Goal: Information Seeking & Learning: Check status

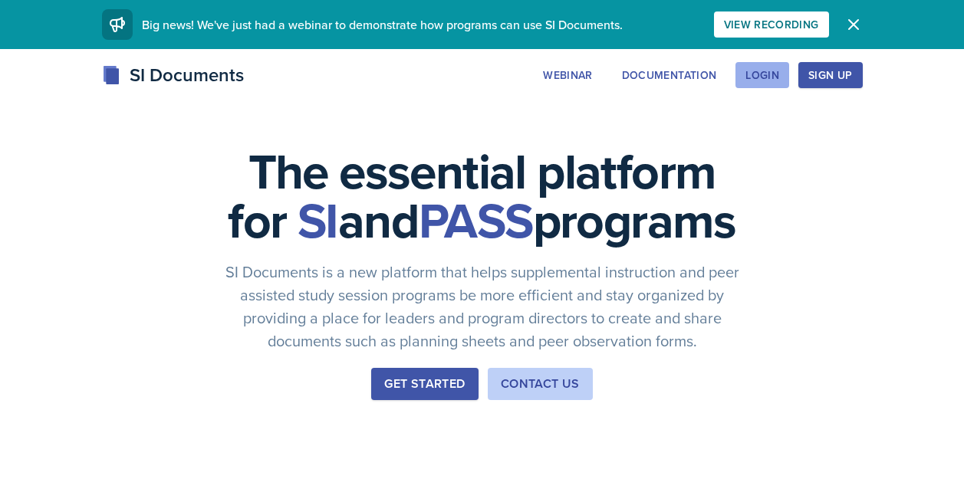
click at [762, 86] on button "Login" at bounding box center [762, 75] width 54 height 26
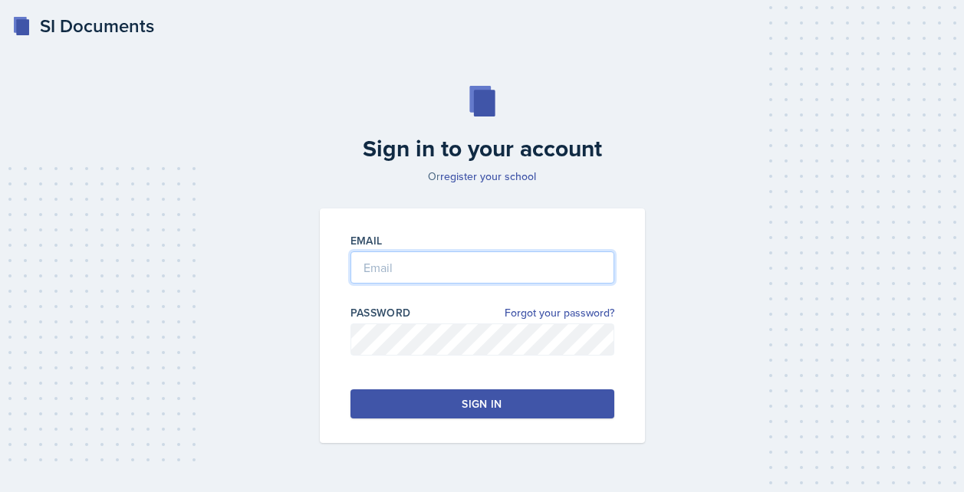
type input "[EMAIL_ADDRESS][DOMAIN_NAME]"
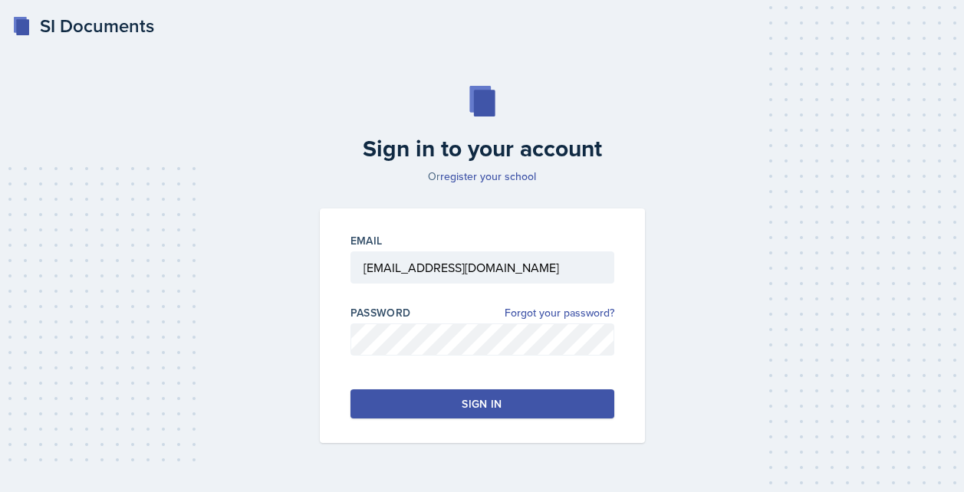
click at [520, 403] on button "Sign in" at bounding box center [482, 403] width 264 height 29
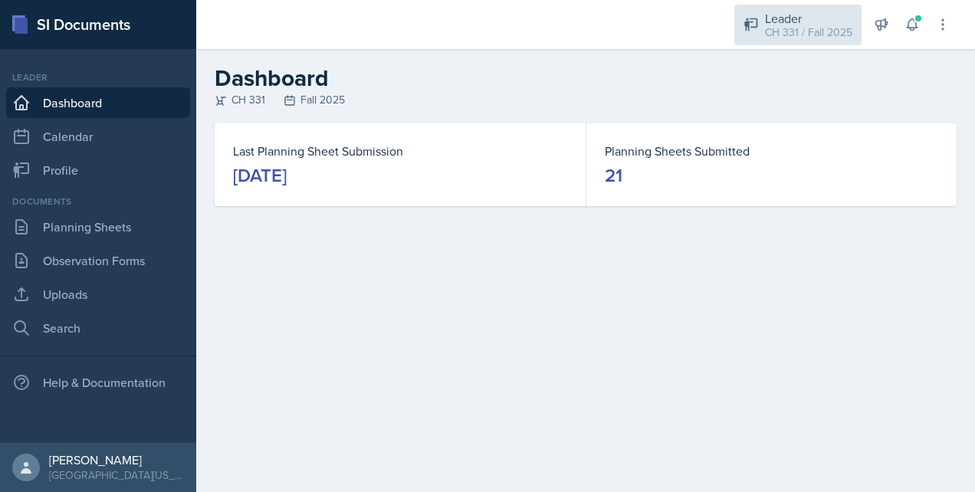
click at [820, 34] on div "CH 331 / Fall 2025" at bounding box center [808, 33] width 87 height 16
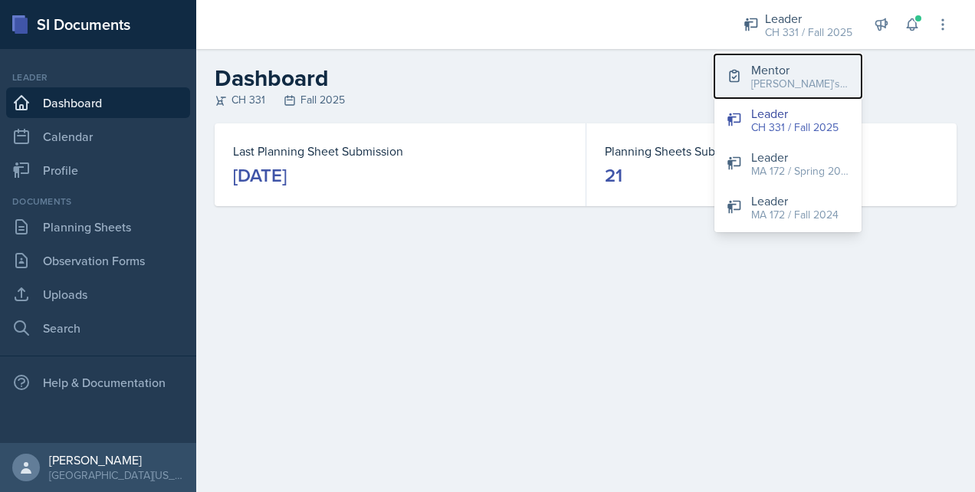
click at [762, 77] on div "[PERSON_NAME]'s Group / Fall 2025" at bounding box center [800, 84] width 98 height 16
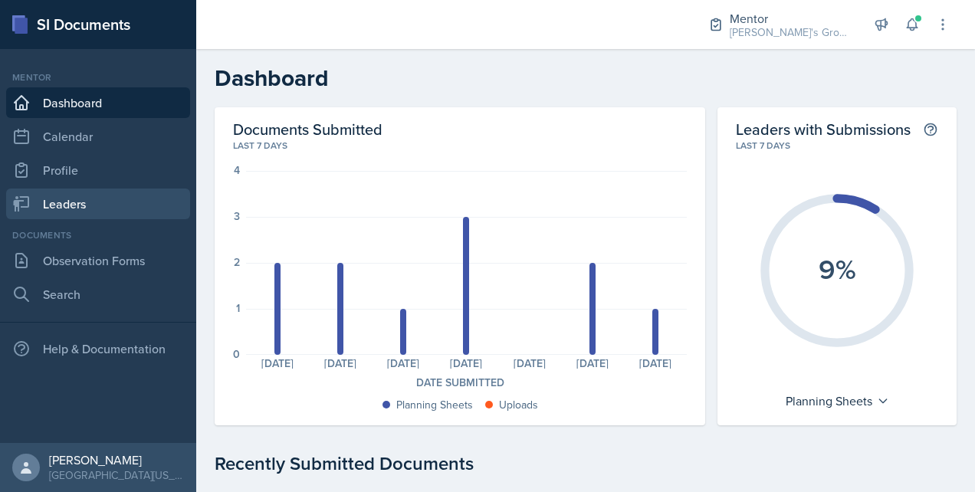
click at [136, 198] on link "Leaders" at bounding box center [98, 204] width 184 height 31
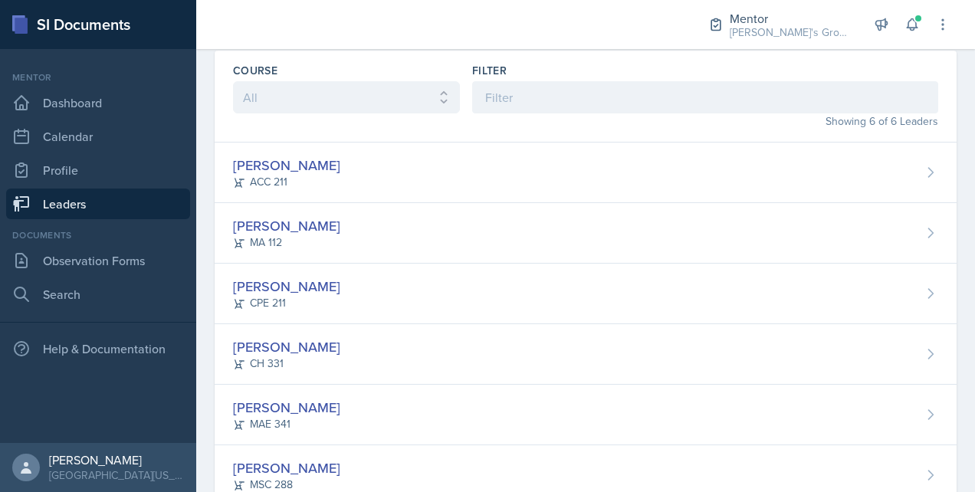
scroll to position [107, 0]
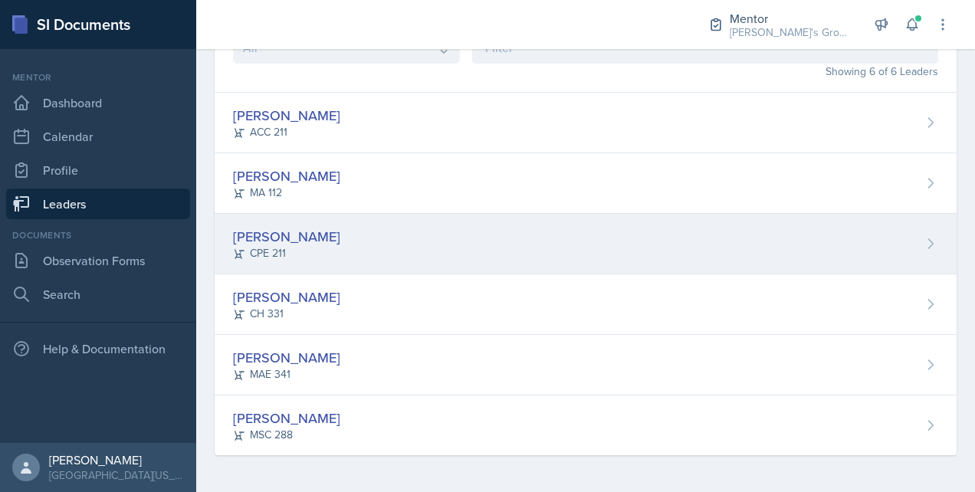
click at [280, 231] on div "[PERSON_NAME]" at bounding box center [286, 236] width 107 height 21
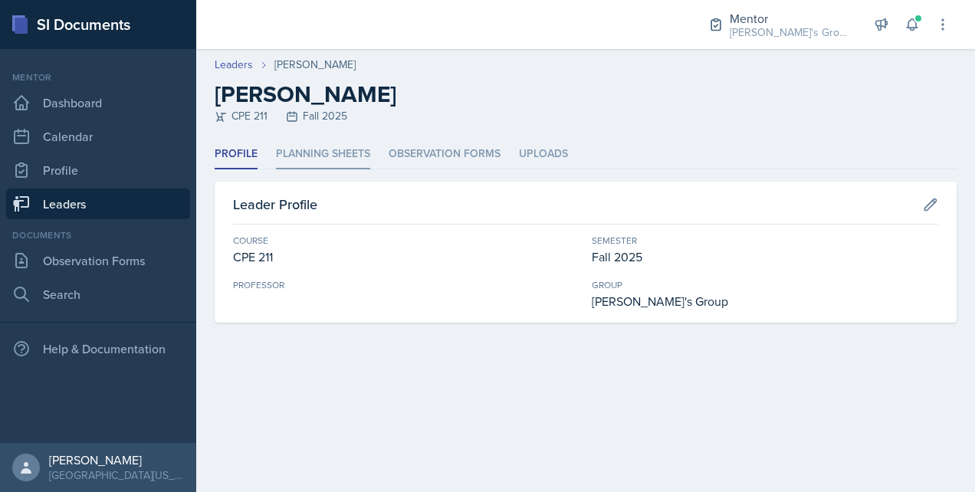
click at [331, 153] on li "Planning Sheets" at bounding box center [323, 155] width 94 height 30
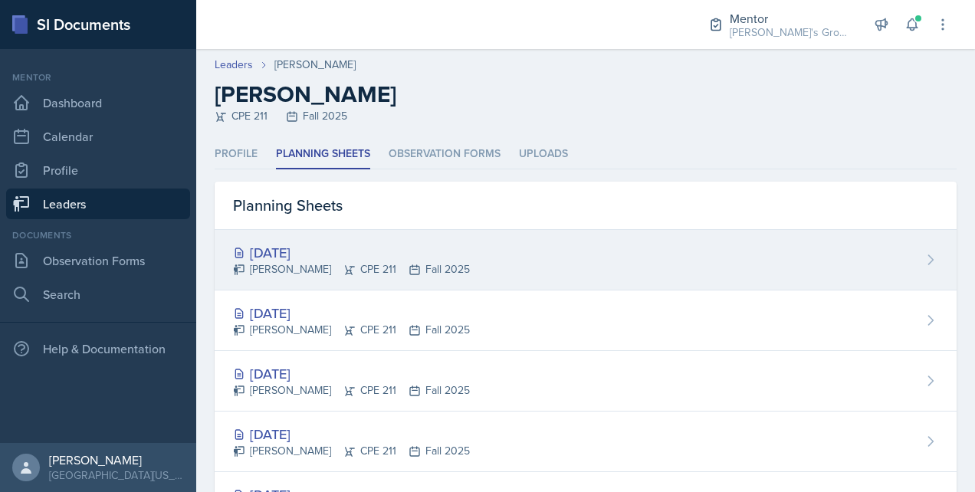
click at [310, 251] on div "[DATE]" at bounding box center [351, 252] width 237 height 21
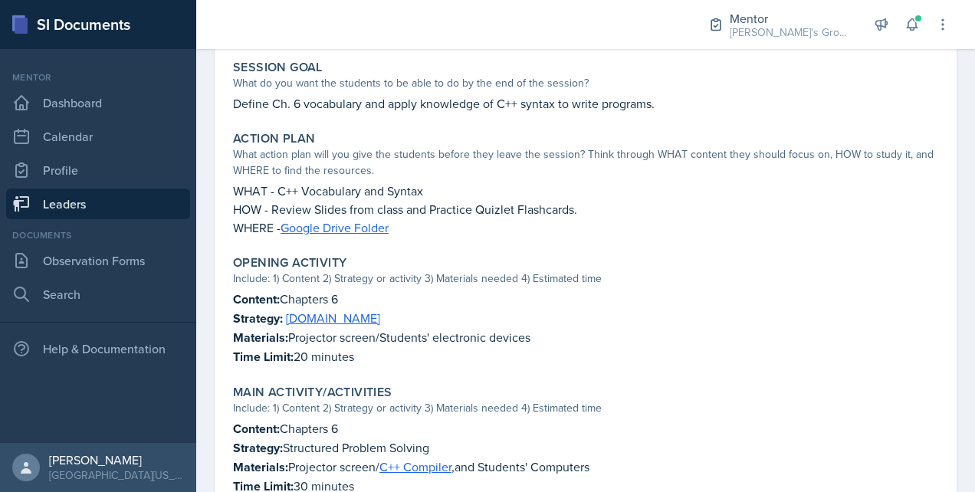
scroll to position [288, 0]
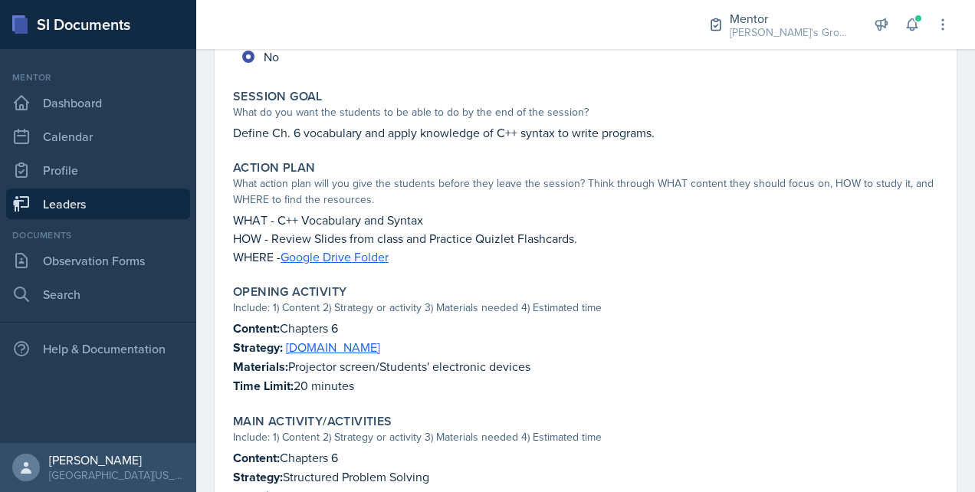
click at [135, 197] on link "Leaders" at bounding box center [98, 204] width 184 height 31
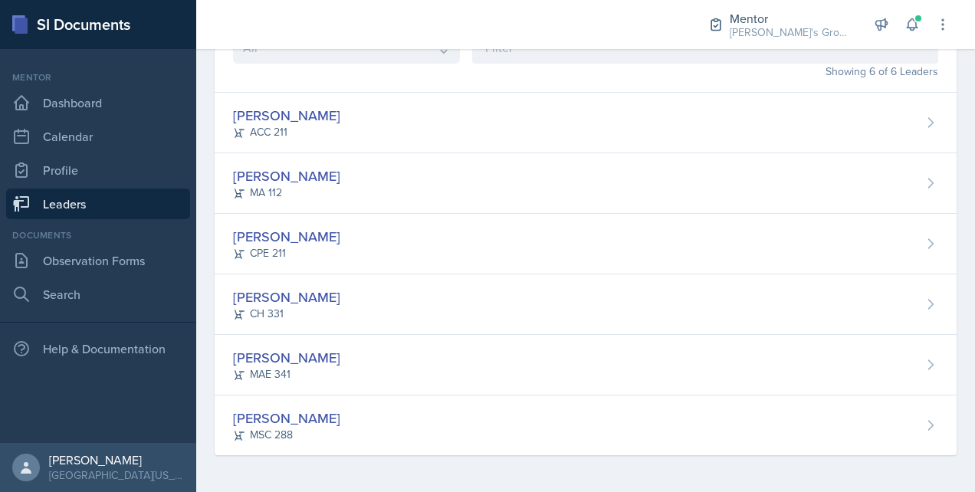
scroll to position [107, 0]
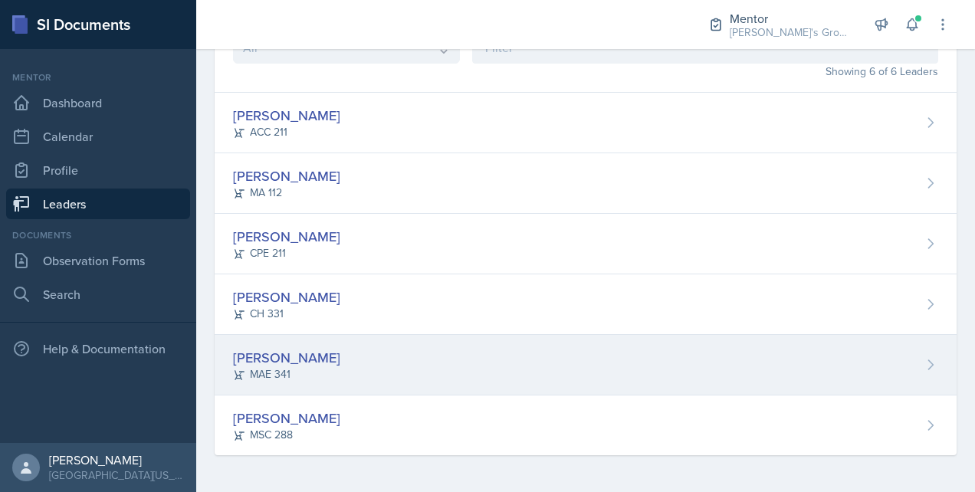
click at [300, 362] on div "[PERSON_NAME]" at bounding box center [286, 357] width 107 height 21
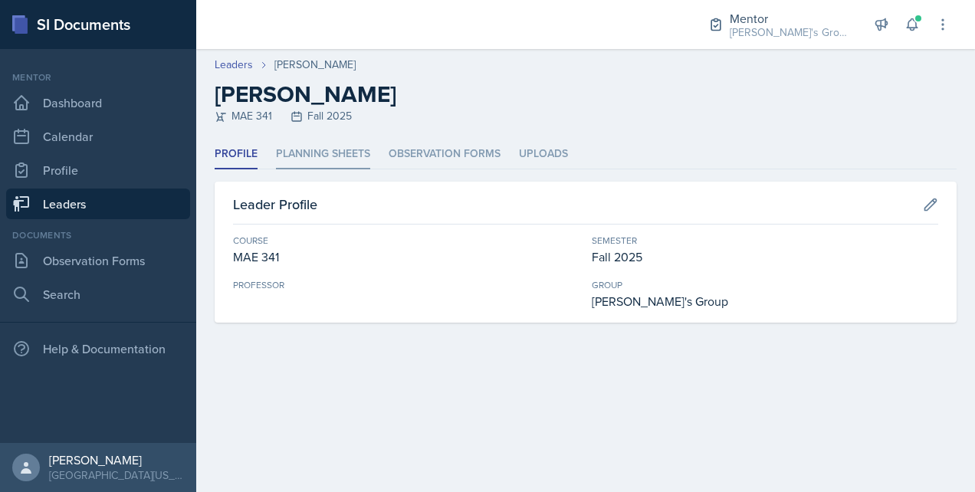
click at [329, 153] on li "Planning Sheets" at bounding box center [323, 155] width 94 height 30
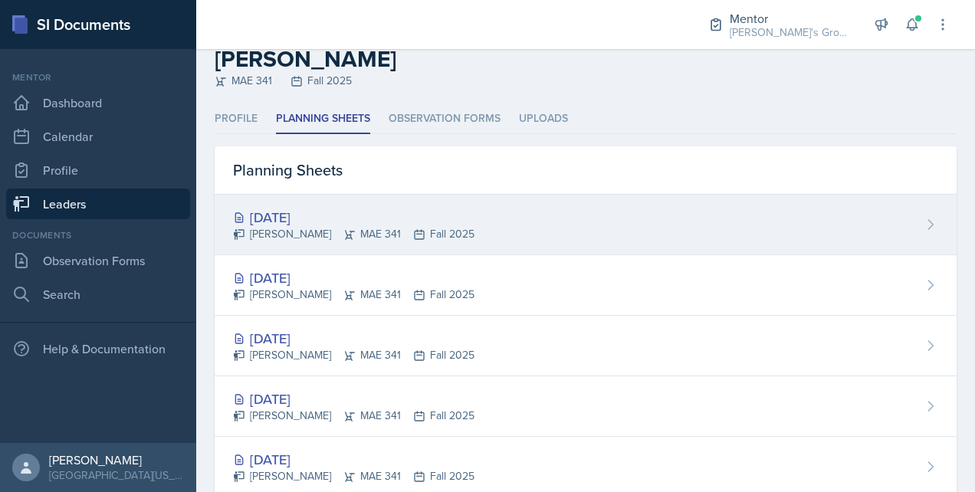
scroll to position [45, 0]
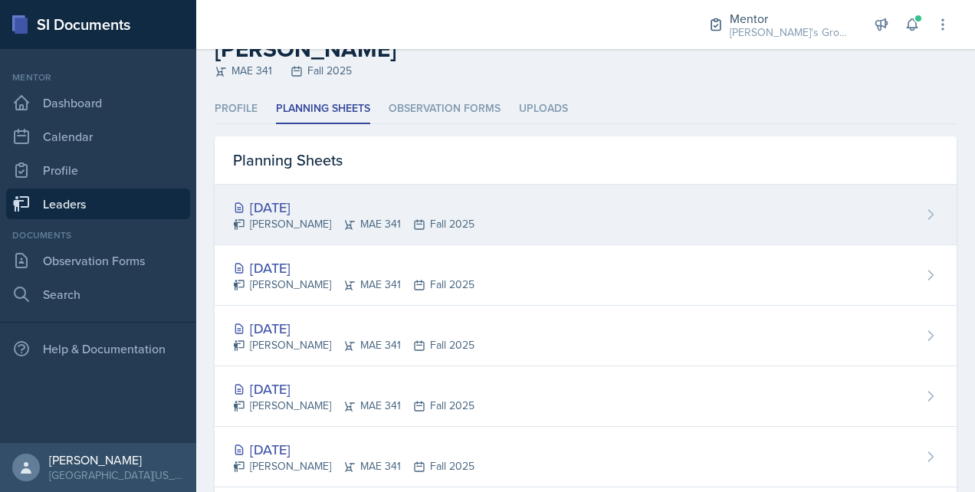
click at [316, 208] on div "[DATE]" at bounding box center [354, 207] width 242 height 21
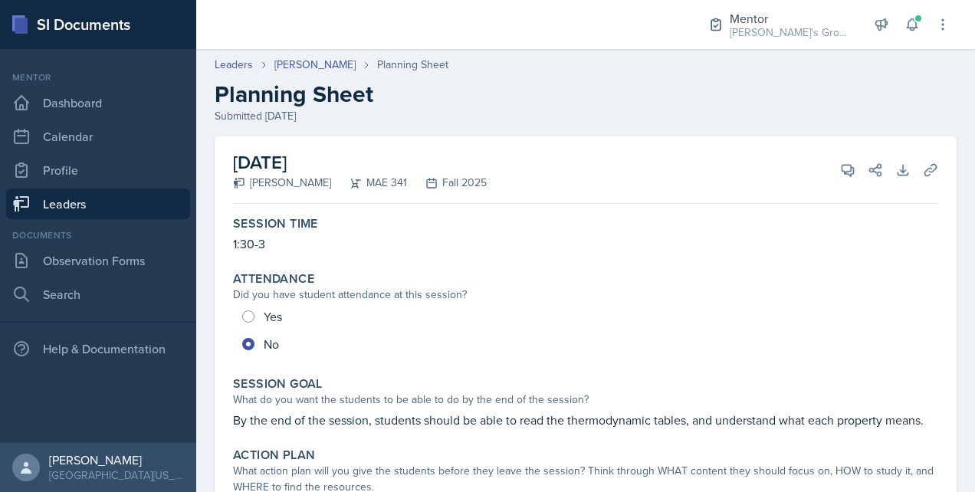
click at [165, 200] on link "Leaders" at bounding box center [98, 204] width 184 height 31
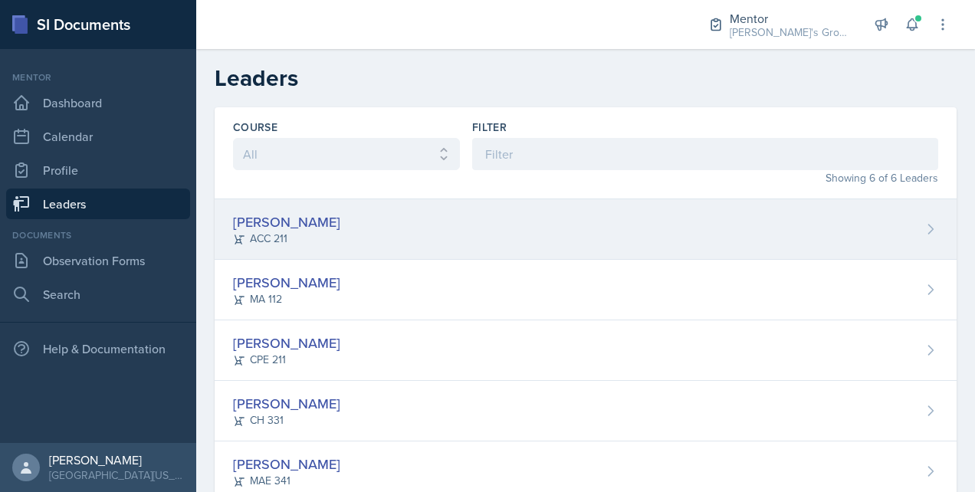
drag, startPoint x: 332, startPoint y: 185, endPoint x: 336, endPoint y: 218, distance: 33.2
click at [336, 218] on div "Course All ACC 211 ACC 212 ACC 307 BYS 119 BYS 215 BYS 300 CH 101 CH 121 CH 331…" at bounding box center [586, 334] width 742 height 455
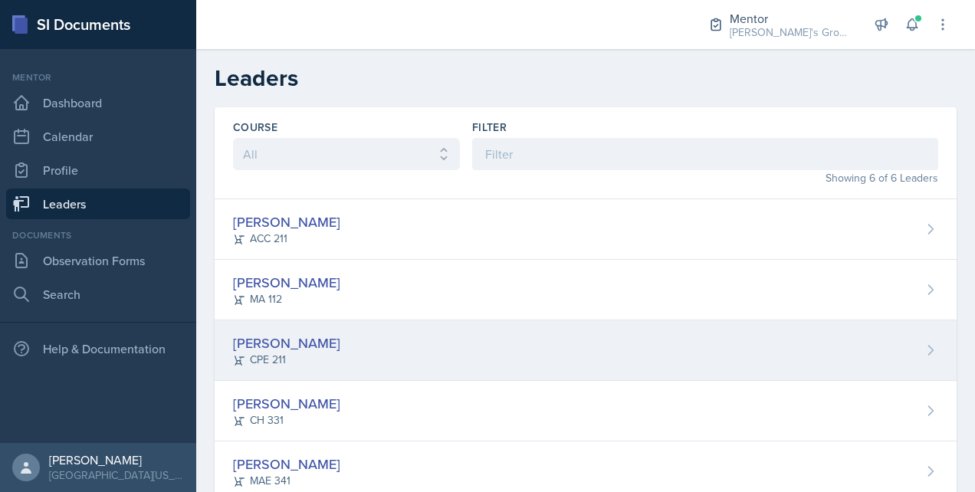
click at [246, 343] on div "[PERSON_NAME]" at bounding box center [286, 343] width 107 height 21
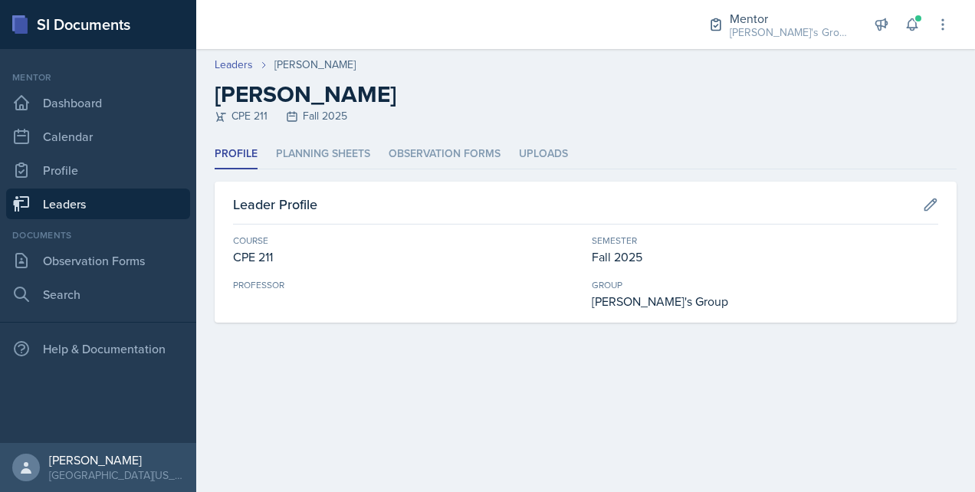
click at [130, 212] on link "Leaders" at bounding box center [98, 204] width 184 height 31
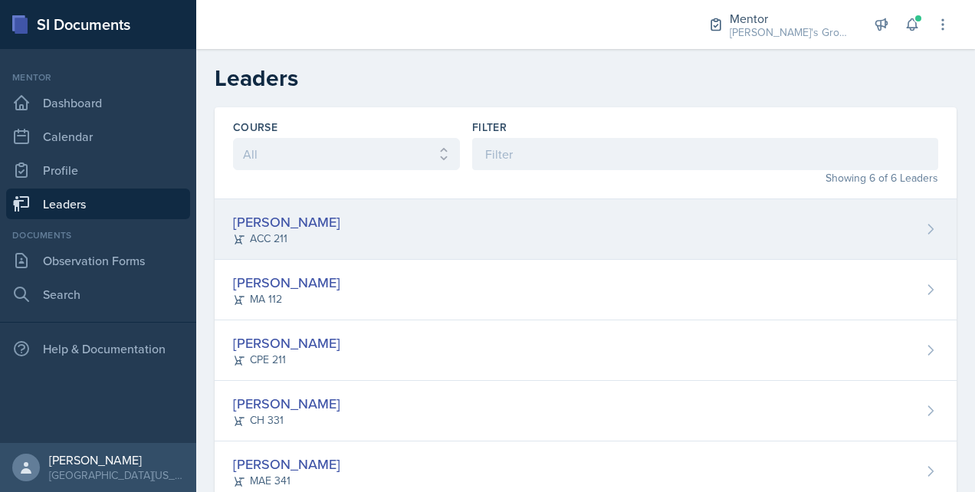
scroll to position [107, 0]
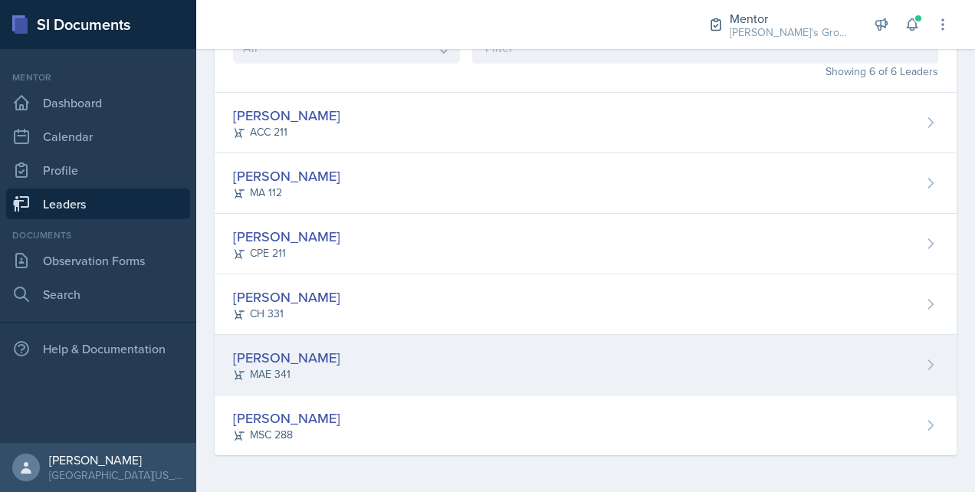
click at [275, 362] on div "[PERSON_NAME]" at bounding box center [286, 357] width 107 height 21
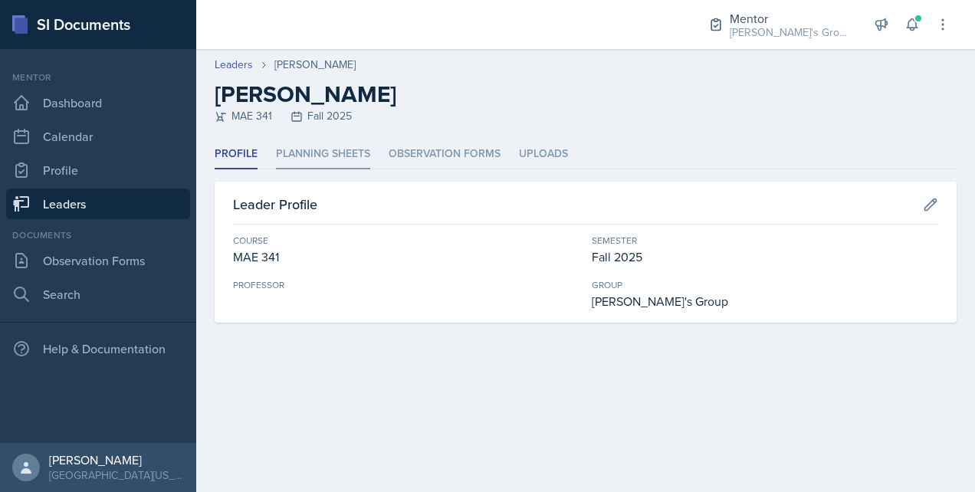
click at [337, 146] on li "Planning Sheets" at bounding box center [323, 155] width 94 height 30
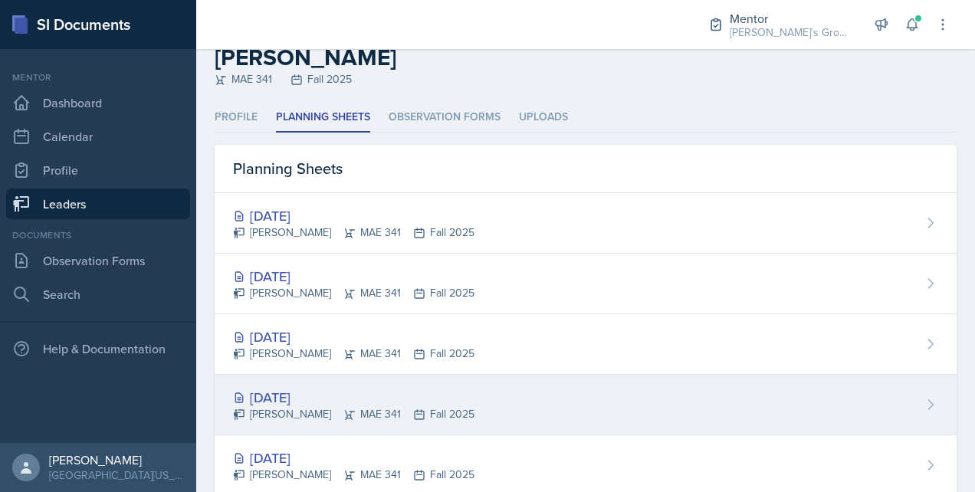
scroll to position [36, 0]
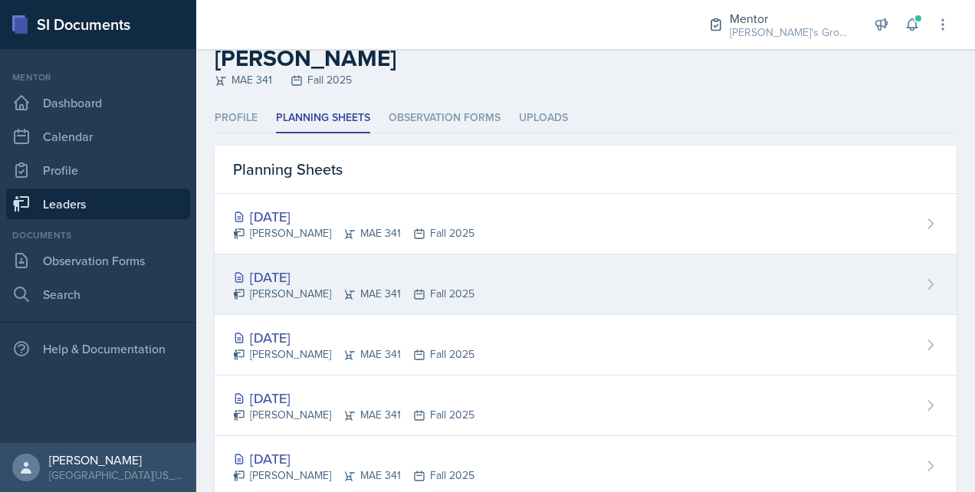
click at [323, 273] on div "[DATE]" at bounding box center [354, 277] width 242 height 21
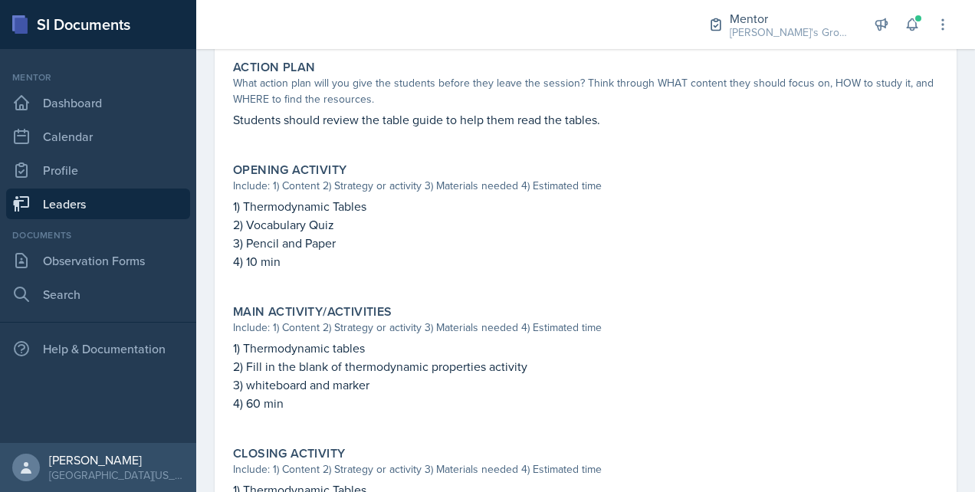
scroll to position [617, 0]
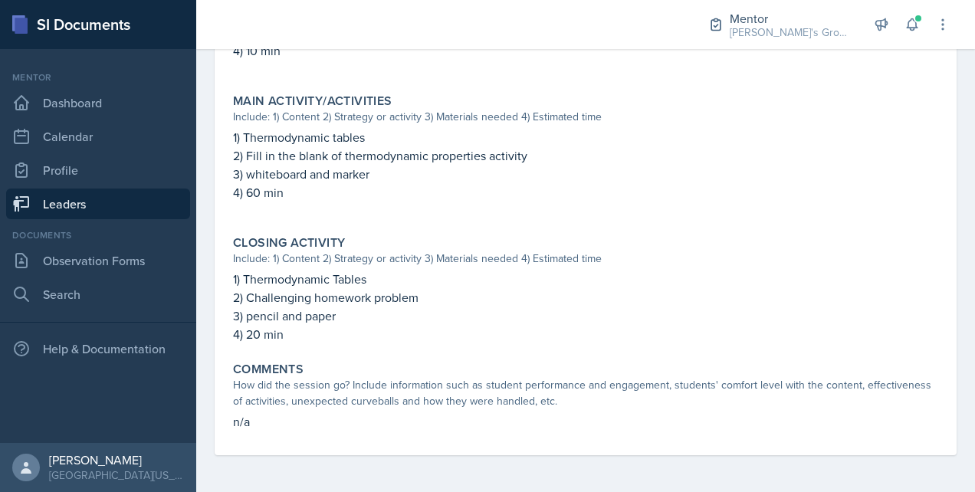
click at [123, 212] on link "Leaders" at bounding box center [98, 204] width 184 height 31
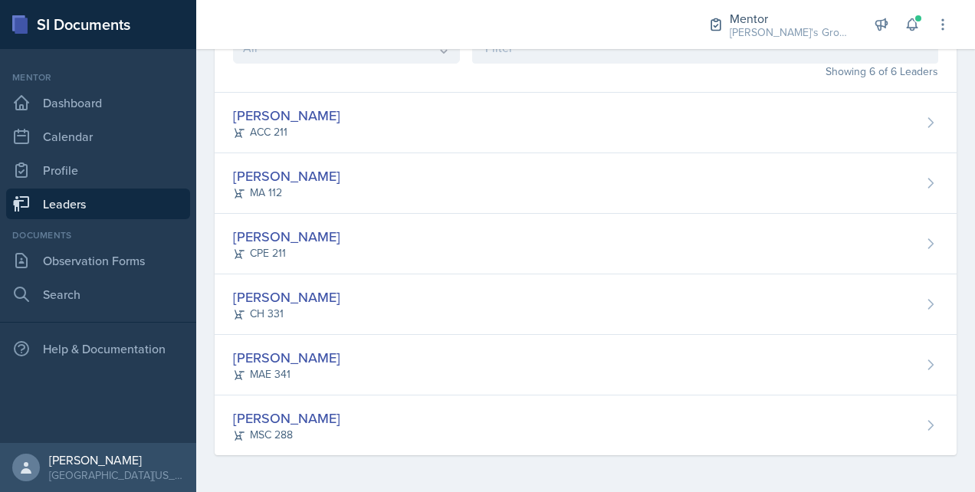
scroll to position [107, 0]
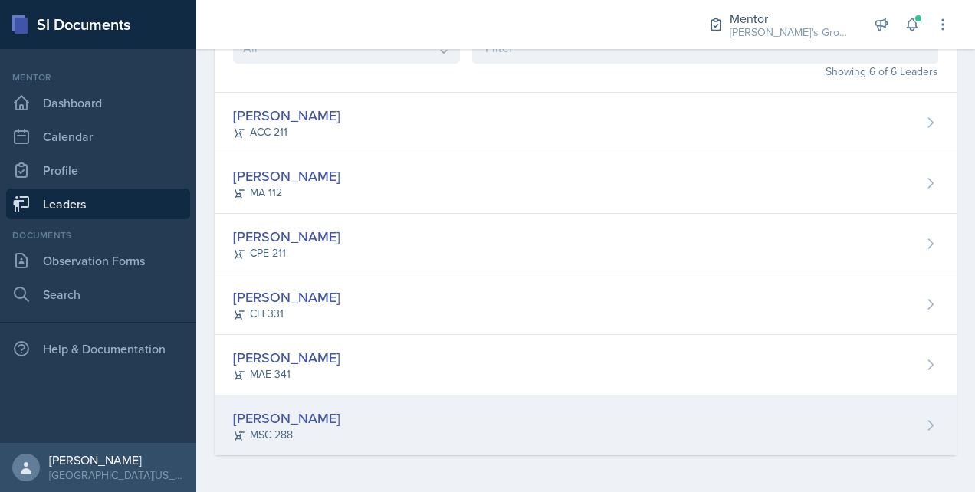
click at [274, 420] on div "[PERSON_NAME]" at bounding box center [286, 418] width 107 height 21
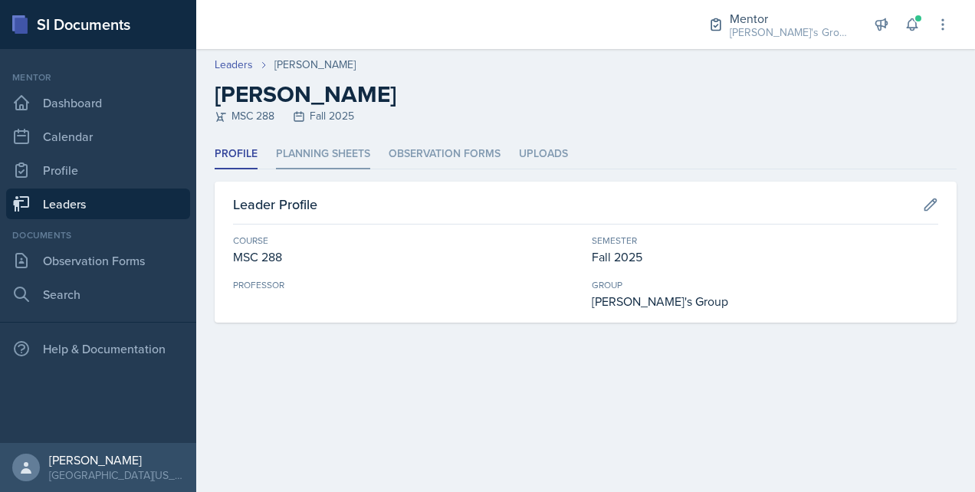
click at [339, 148] on li "Planning Sheets" at bounding box center [323, 155] width 94 height 30
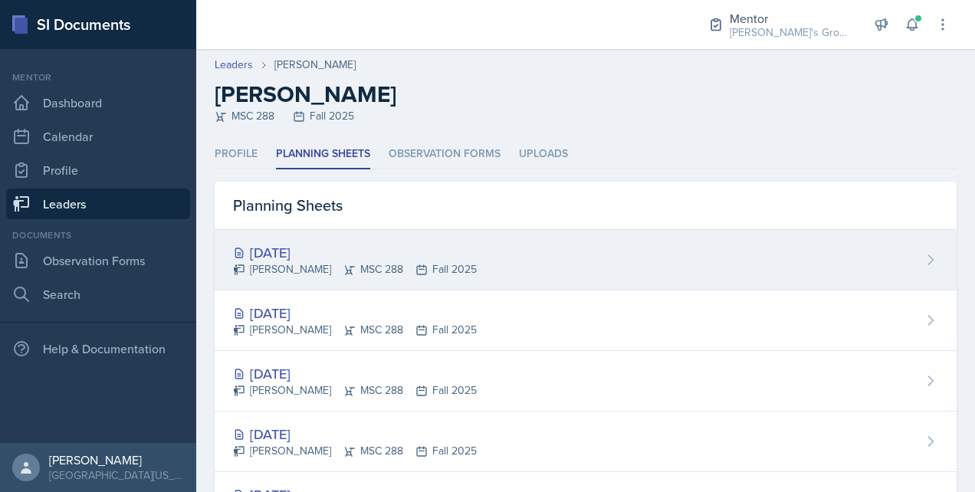
click at [317, 251] on div "[DATE]" at bounding box center [355, 252] width 244 height 21
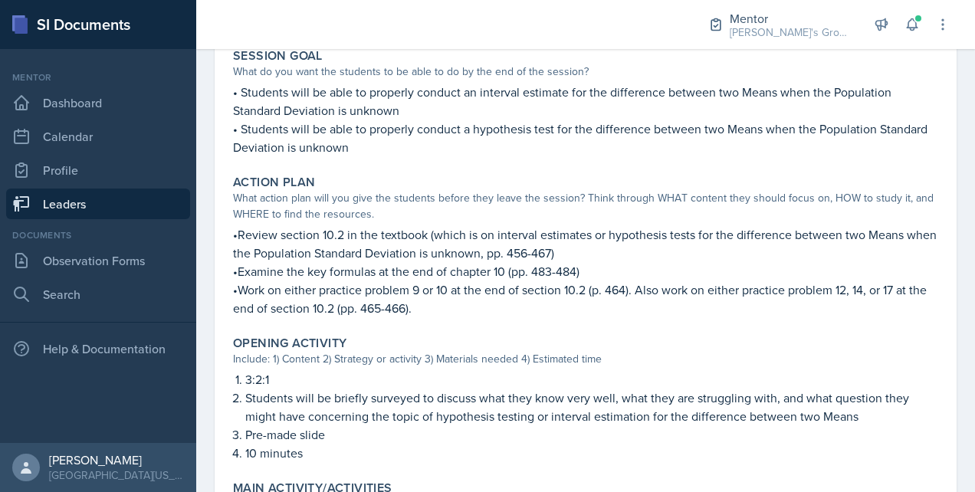
scroll to position [312, 0]
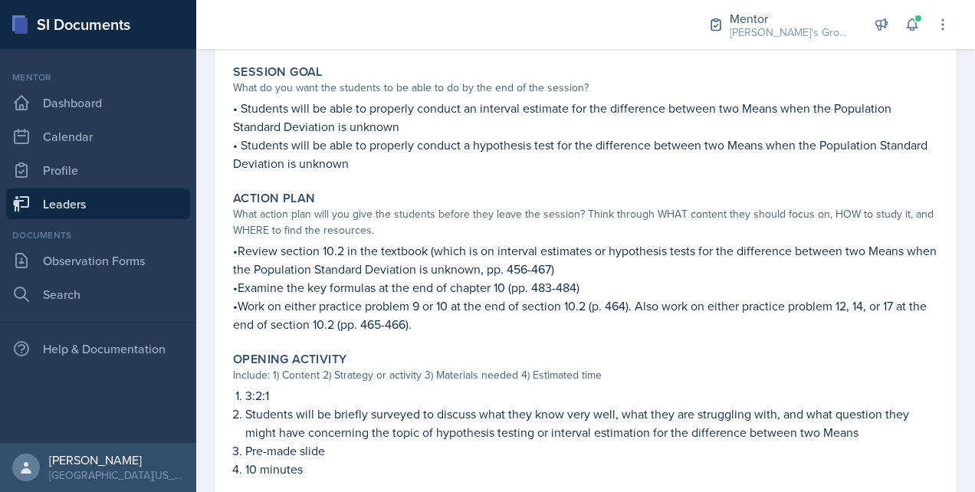
click at [162, 199] on link "Leaders" at bounding box center [98, 204] width 184 height 31
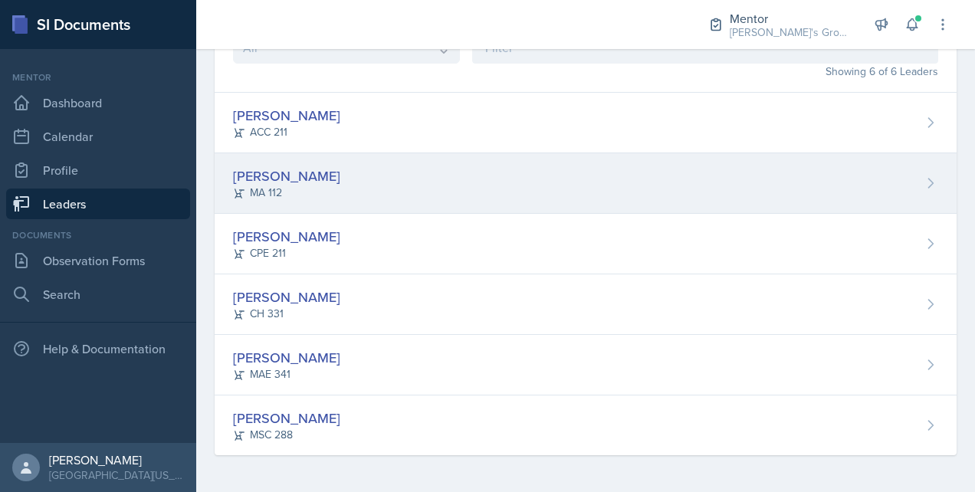
click at [278, 166] on div "[PERSON_NAME]" at bounding box center [286, 176] width 107 height 21
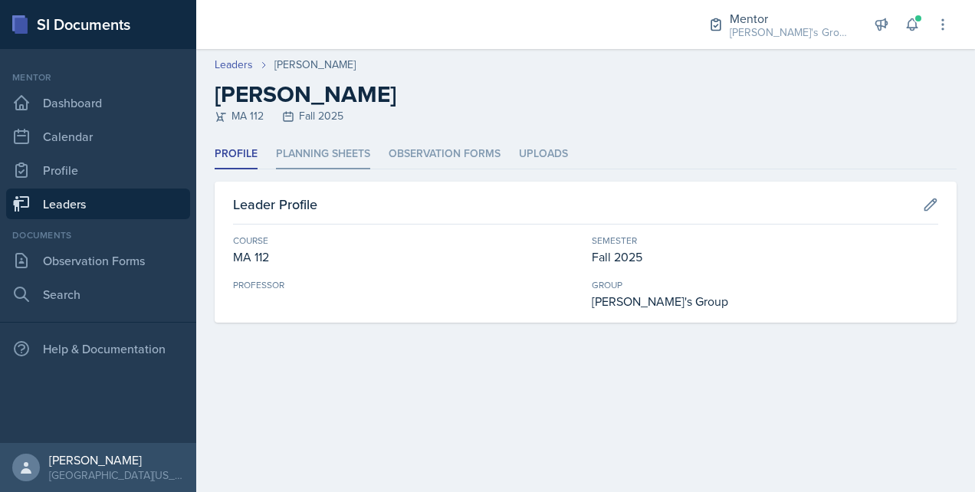
click at [307, 156] on li "Planning Sheets" at bounding box center [323, 155] width 94 height 30
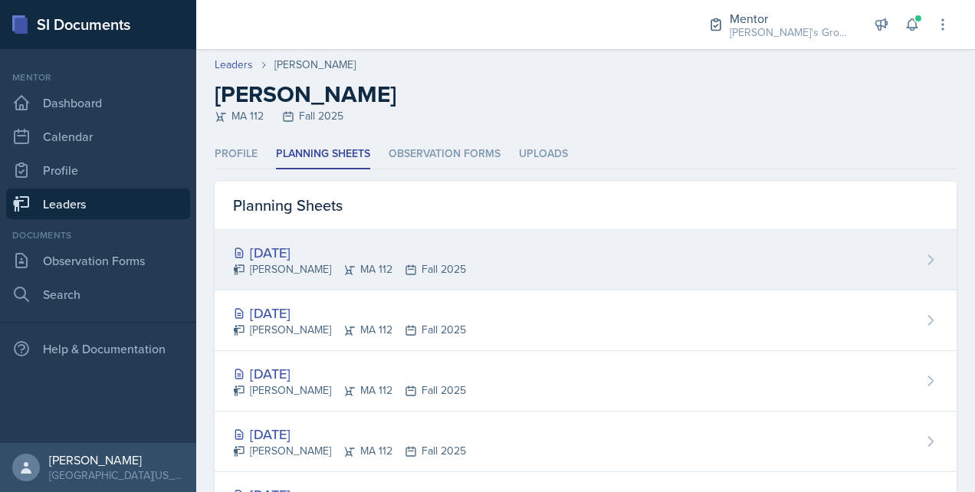
click at [310, 252] on div "[DATE]" at bounding box center [349, 252] width 233 height 21
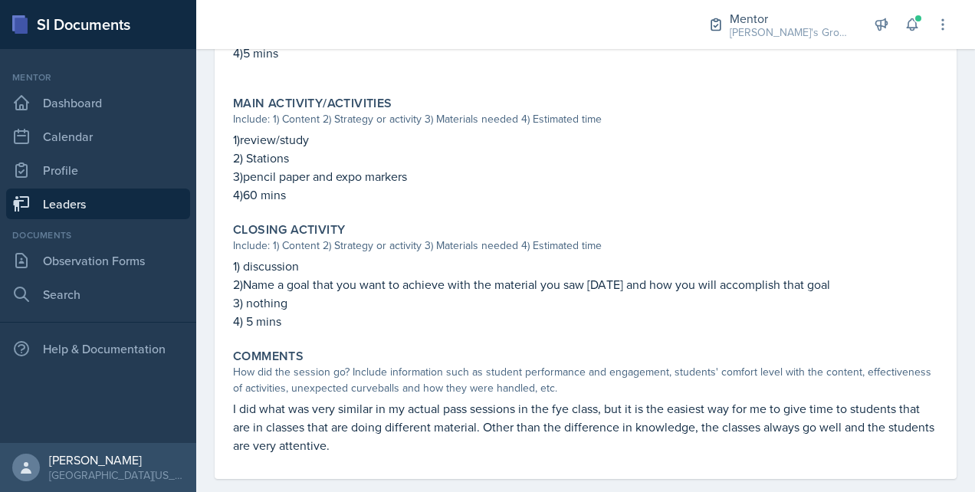
scroll to position [768, 0]
